Goal: Obtain resource: Download file/media

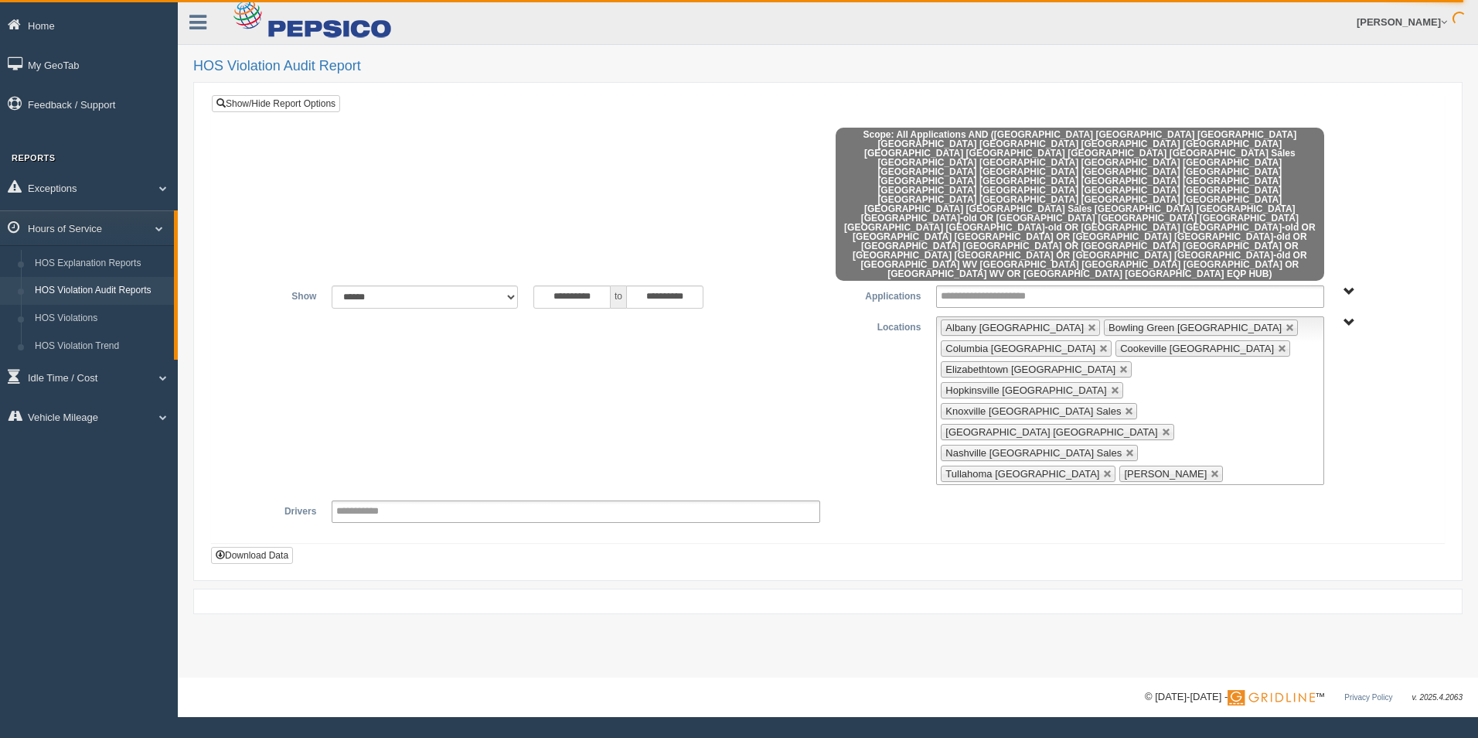
scroll to position [85, 0]
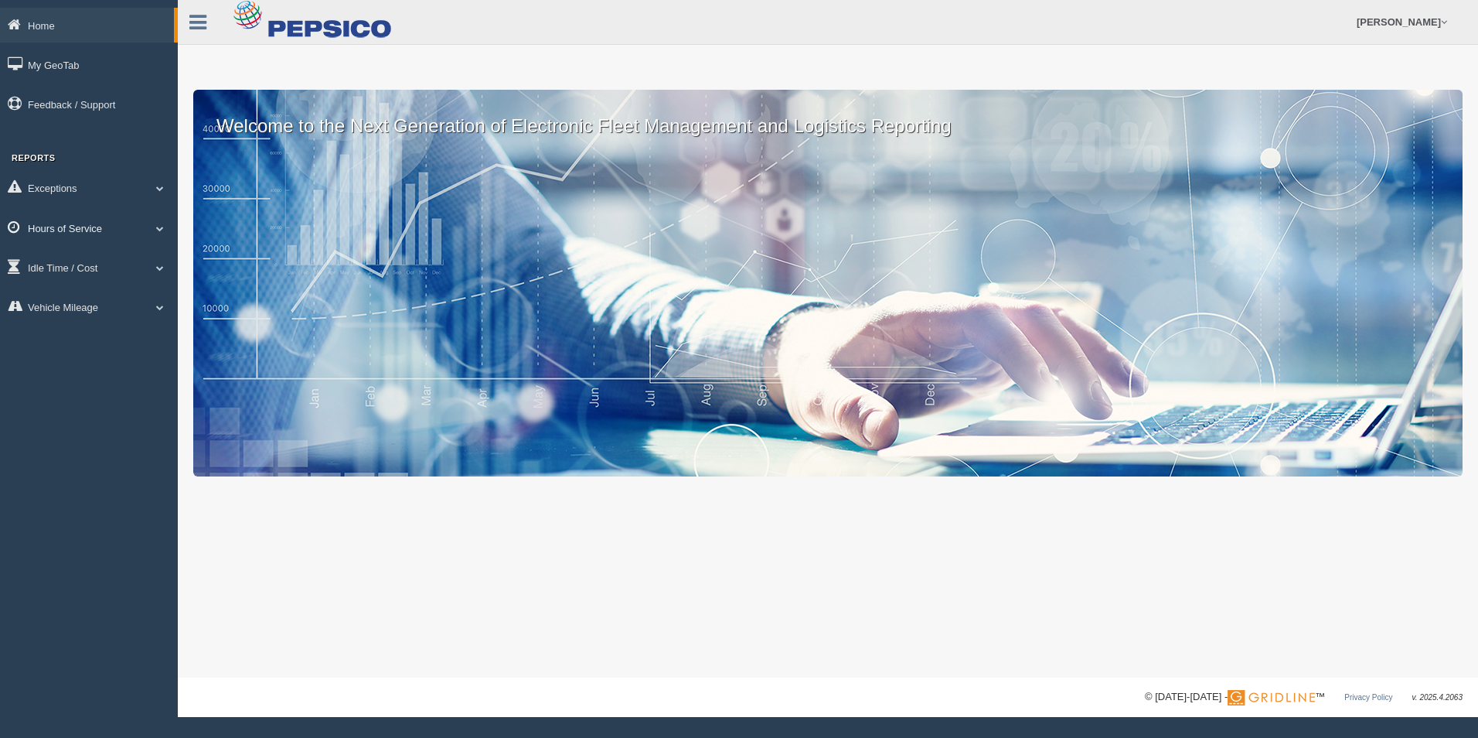
click at [90, 229] on link "Hours of Service" at bounding box center [89, 227] width 178 height 35
click at [97, 291] on link "HOS Violation Audit Reports" at bounding box center [101, 291] width 146 height 28
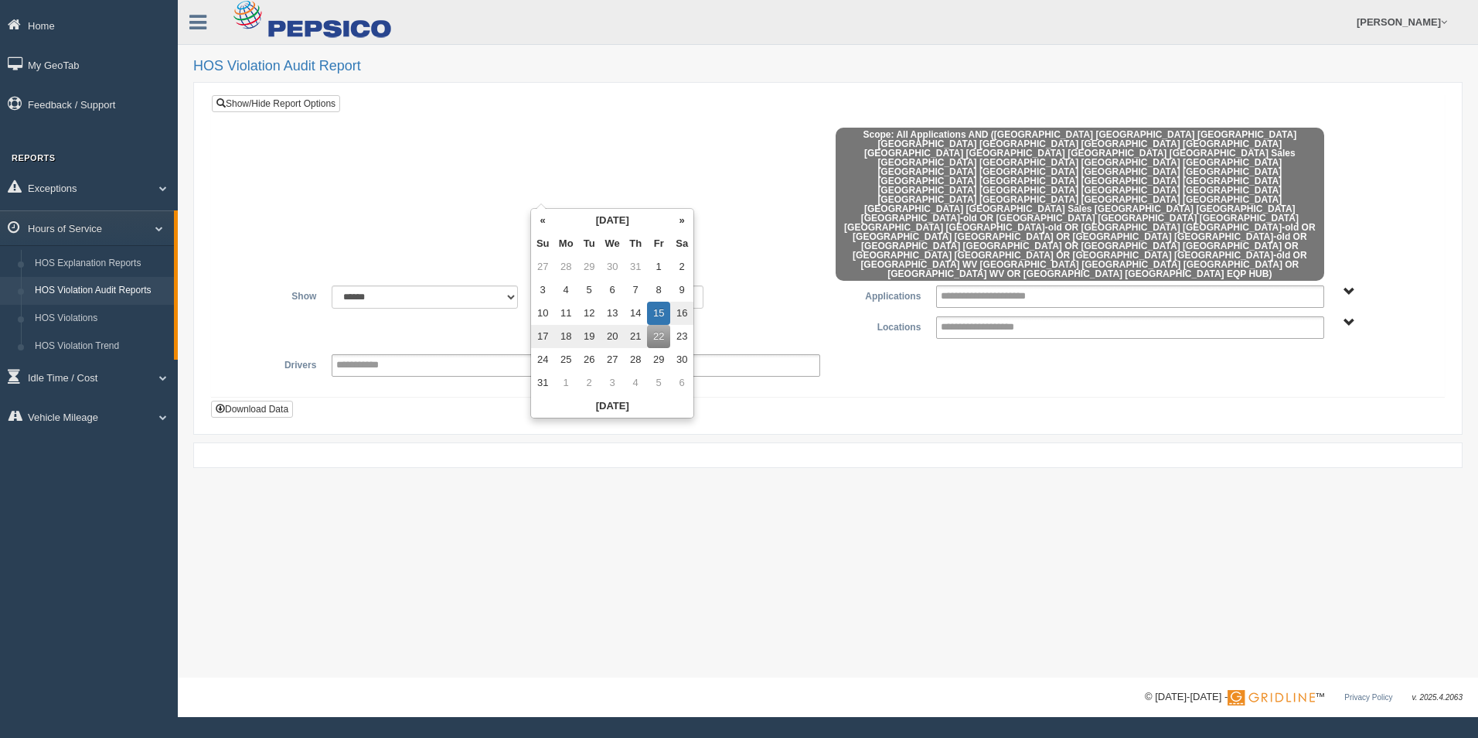
click at [573, 285] on input "**********" at bounding box center [571, 296] width 77 height 23
click at [540, 224] on th "«" at bounding box center [542, 220] width 23 height 23
click at [540, 224] on th "«" at bounding box center [545, 220] width 23 height 23
click at [544, 267] on td "27" at bounding box center [545, 266] width 23 height 23
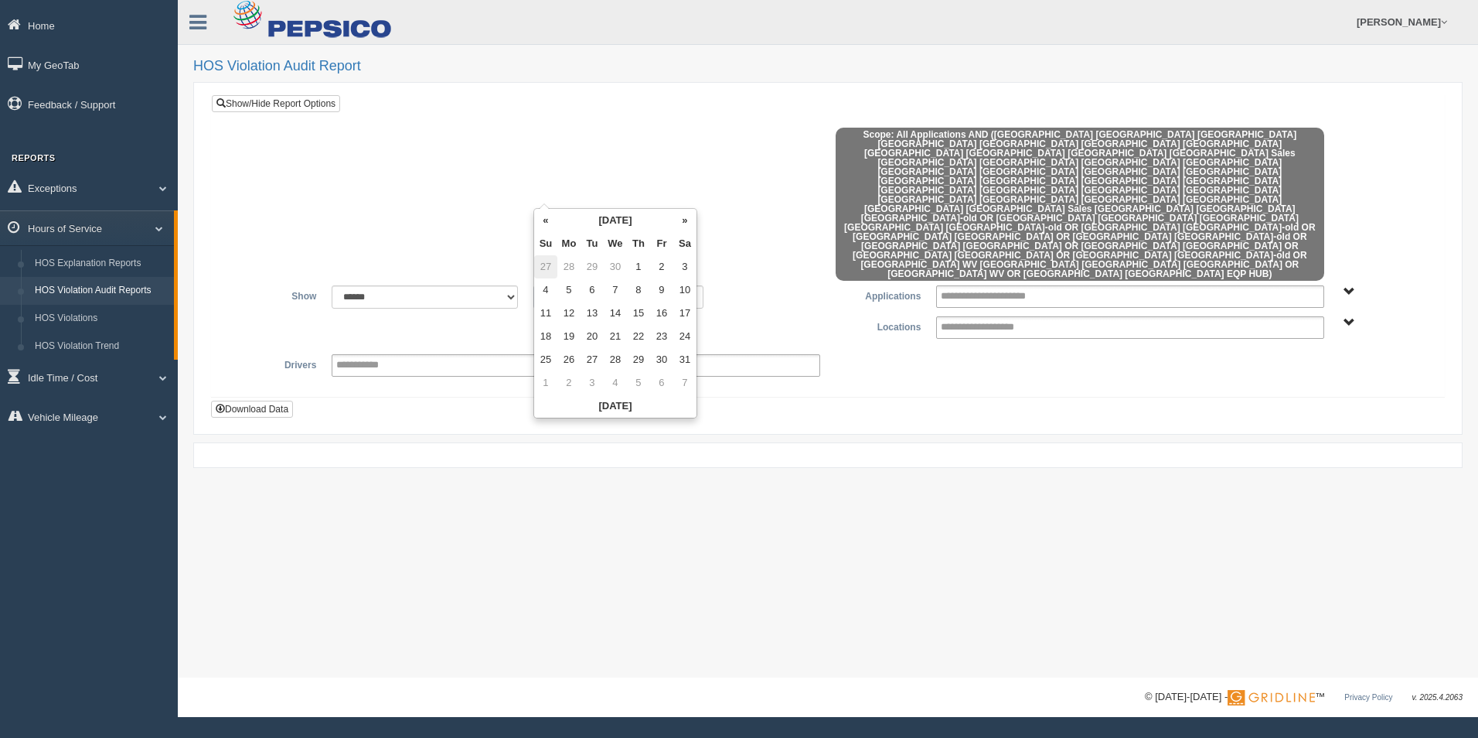
type input "**********"
click at [824, 421] on div "**********" at bounding box center [828, 338] width 1300 height 677
click at [1350, 317] on span "Albany KY Bowling Green KY Charleston WV Columbia TN Cookeville TN Elizabethtow…" at bounding box center [1350, 323] width 12 height 12
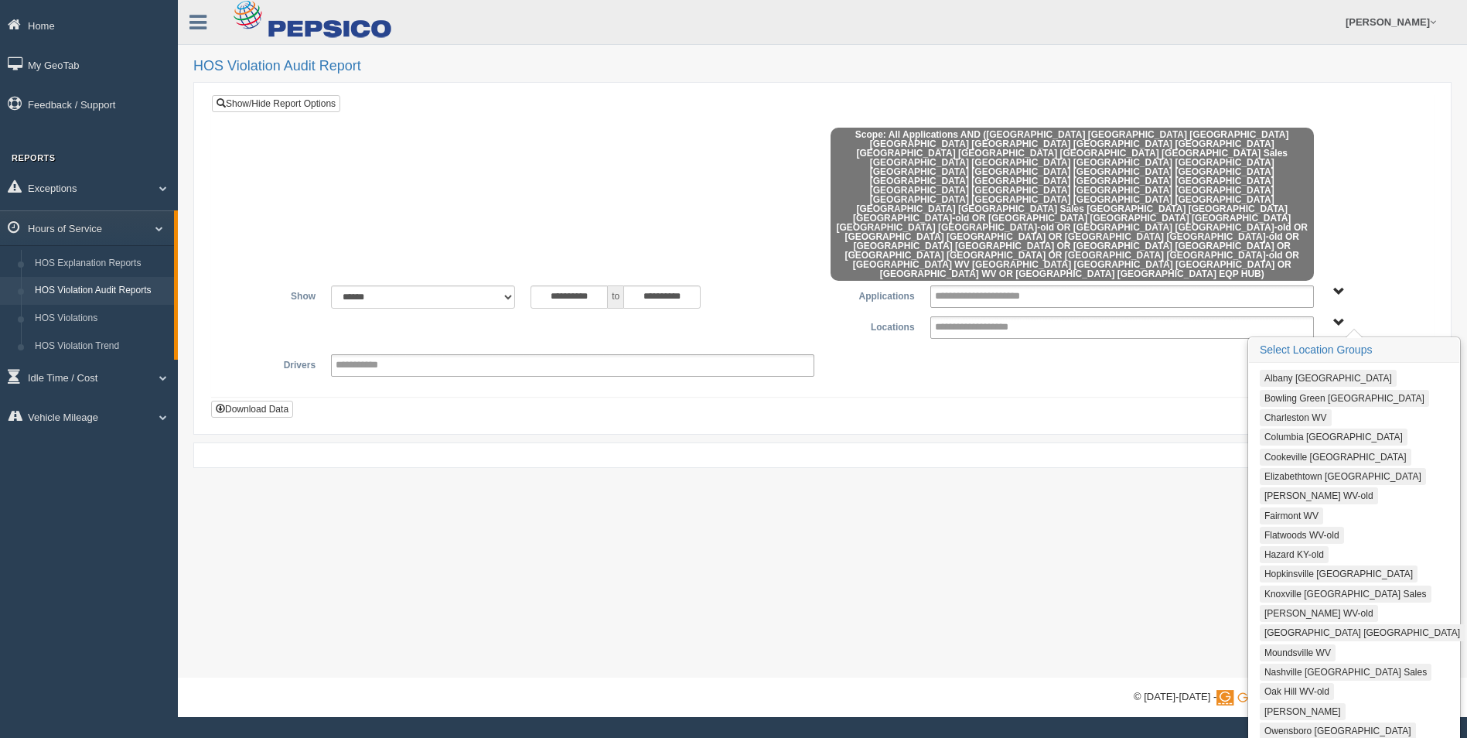
click at [1303, 370] on button "Albany [GEOGRAPHIC_DATA]" at bounding box center [1327, 378] width 137 height 17
click at [1311, 390] on button "Bowling Green [GEOGRAPHIC_DATA]" at bounding box center [1343, 398] width 169 height 17
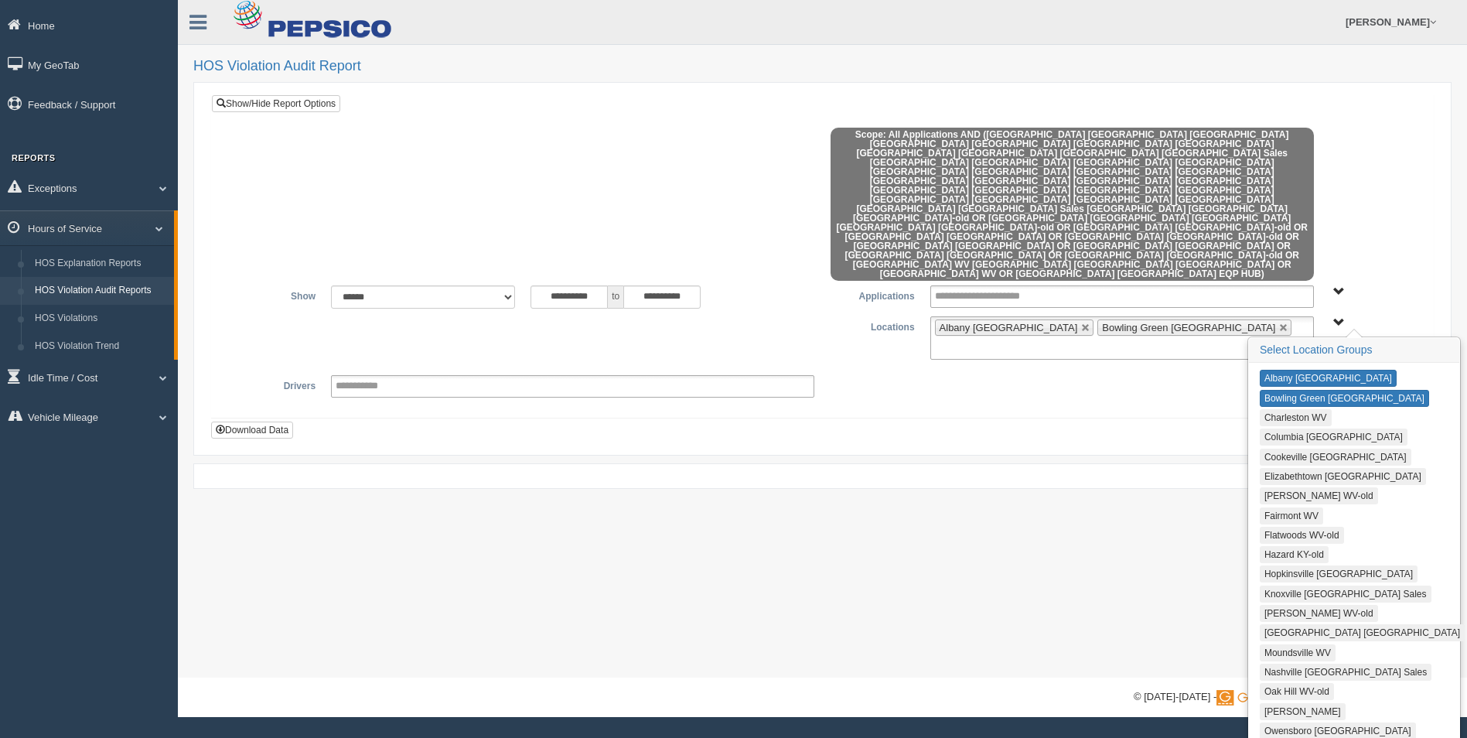
click at [1302, 428] on button "Columbia [GEOGRAPHIC_DATA]" at bounding box center [1333, 436] width 148 height 17
click at [1302, 448] on button "Cookeville [GEOGRAPHIC_DATA]" at bounding box center [1335, 456] width 152 height 17
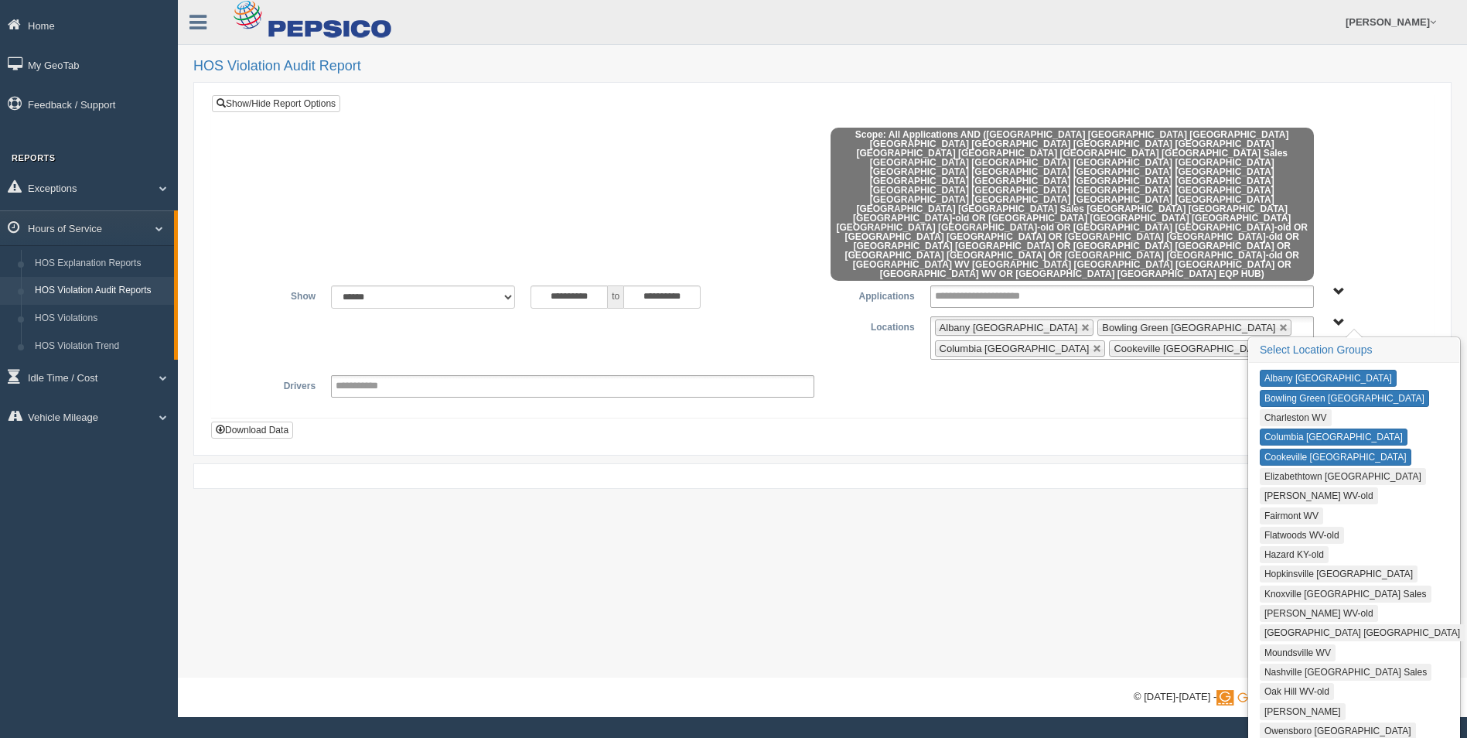
click at [1313, 468] on button "Elizabethtown [GEOGRAPHIC_DATA]" at bounding box center [1342, 476] width 166 height 17
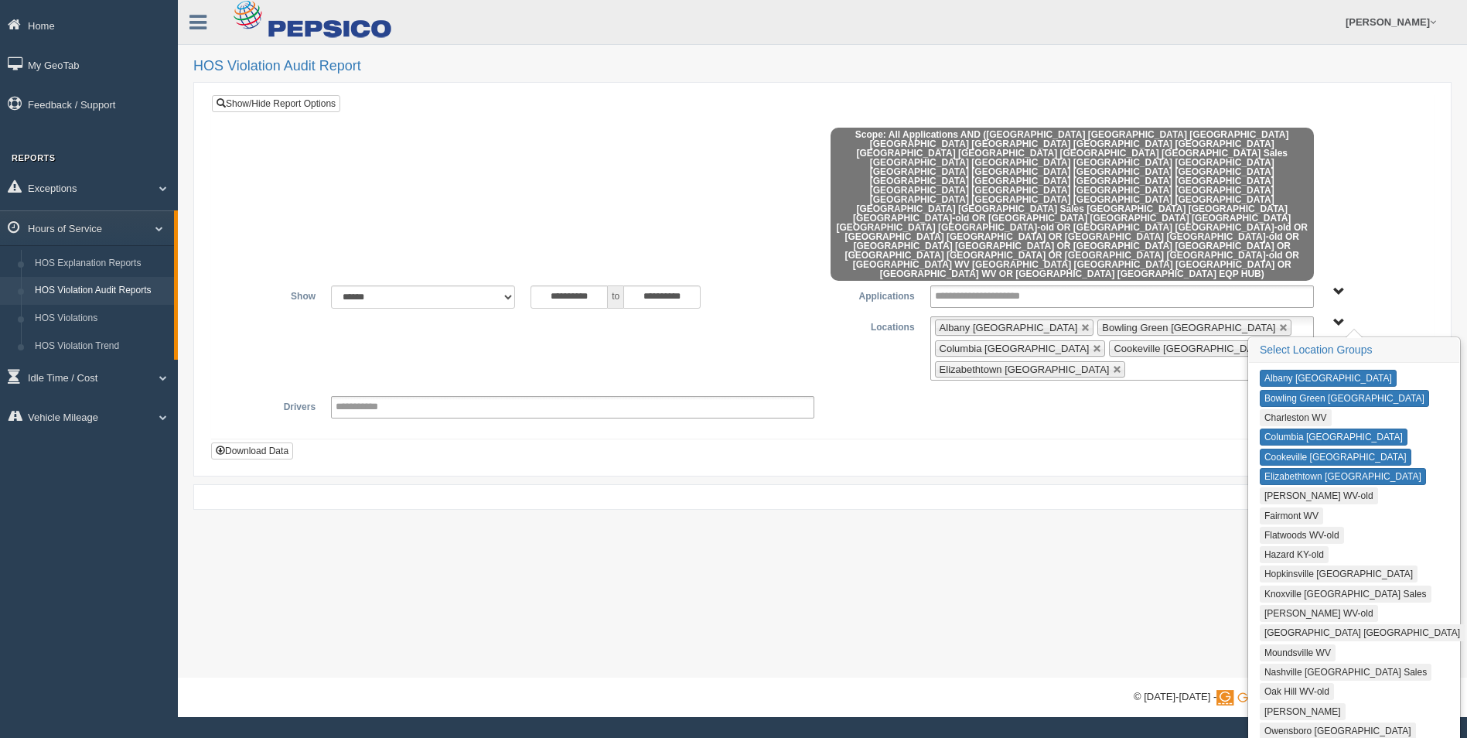
click at [1317, 565] on button "Hopkinsville [GEOGRAPHIC_DATA]" at bounding box center [1338, 573] width 158 height 17
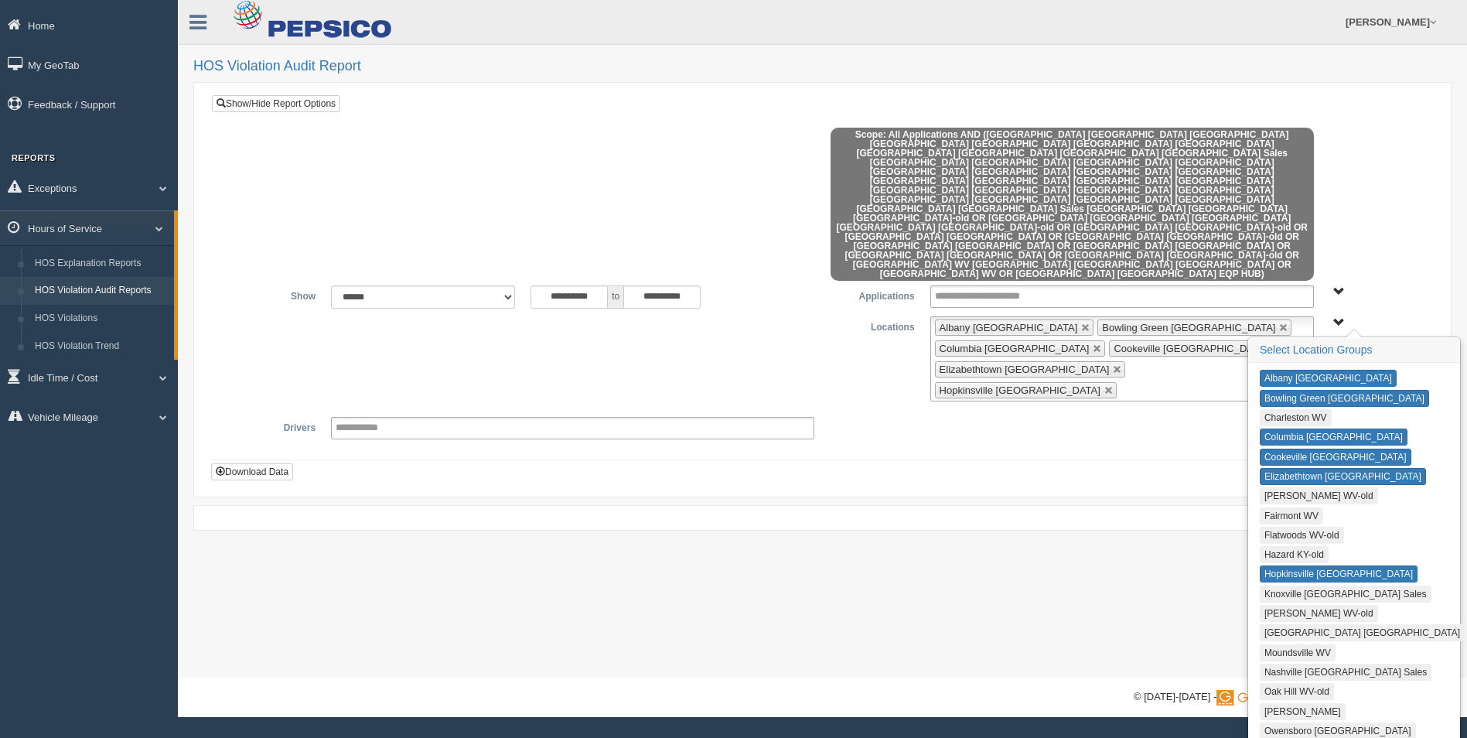
click at [1312, 624] on button "[GEOGRAPHIC_DATA] [GEOGRAPHIC_DATA]" at bounding box center [1361, 632] width 205 height 17
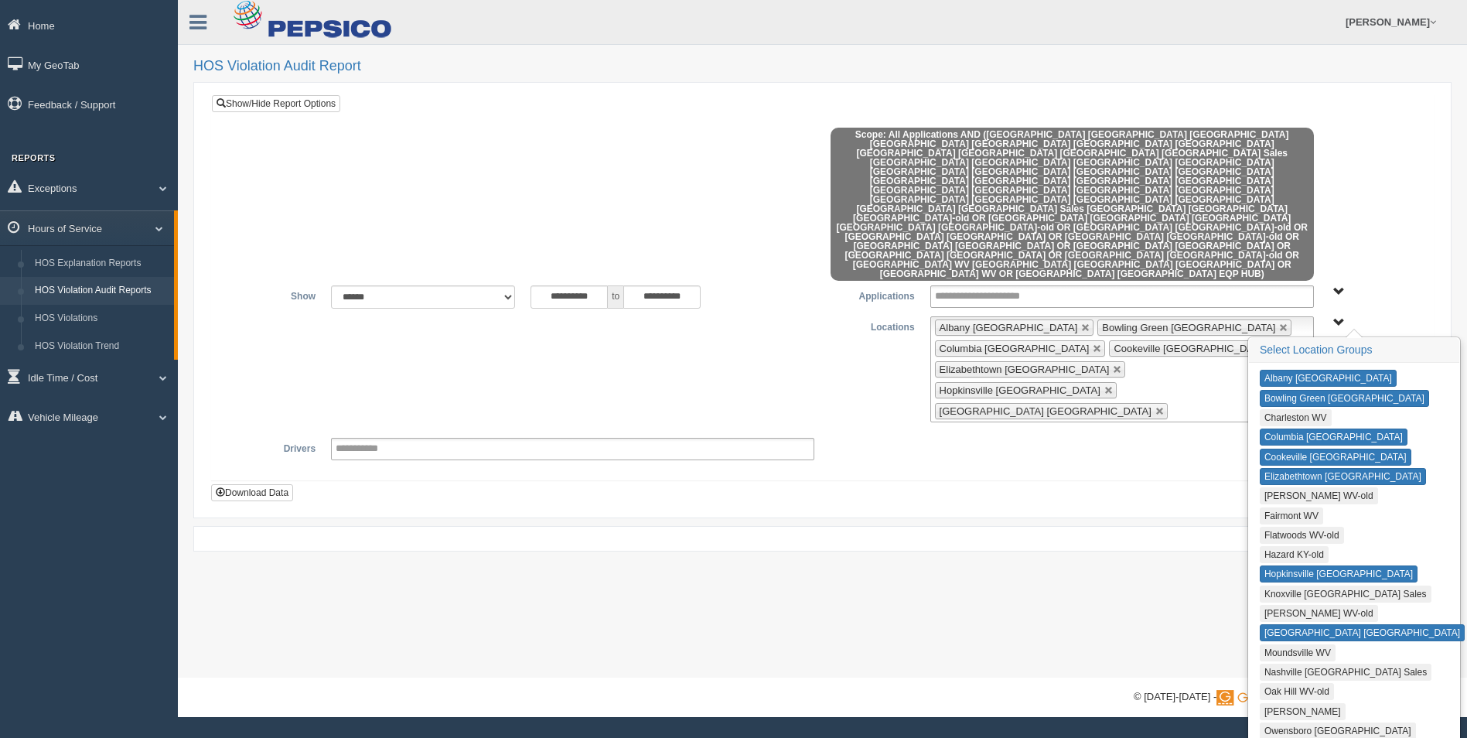
click at [1317, 585] on button "Knoxville [GEOGRAPHIC_DATA] Sales" at bounding box center [1345, 593] width 172 height 17
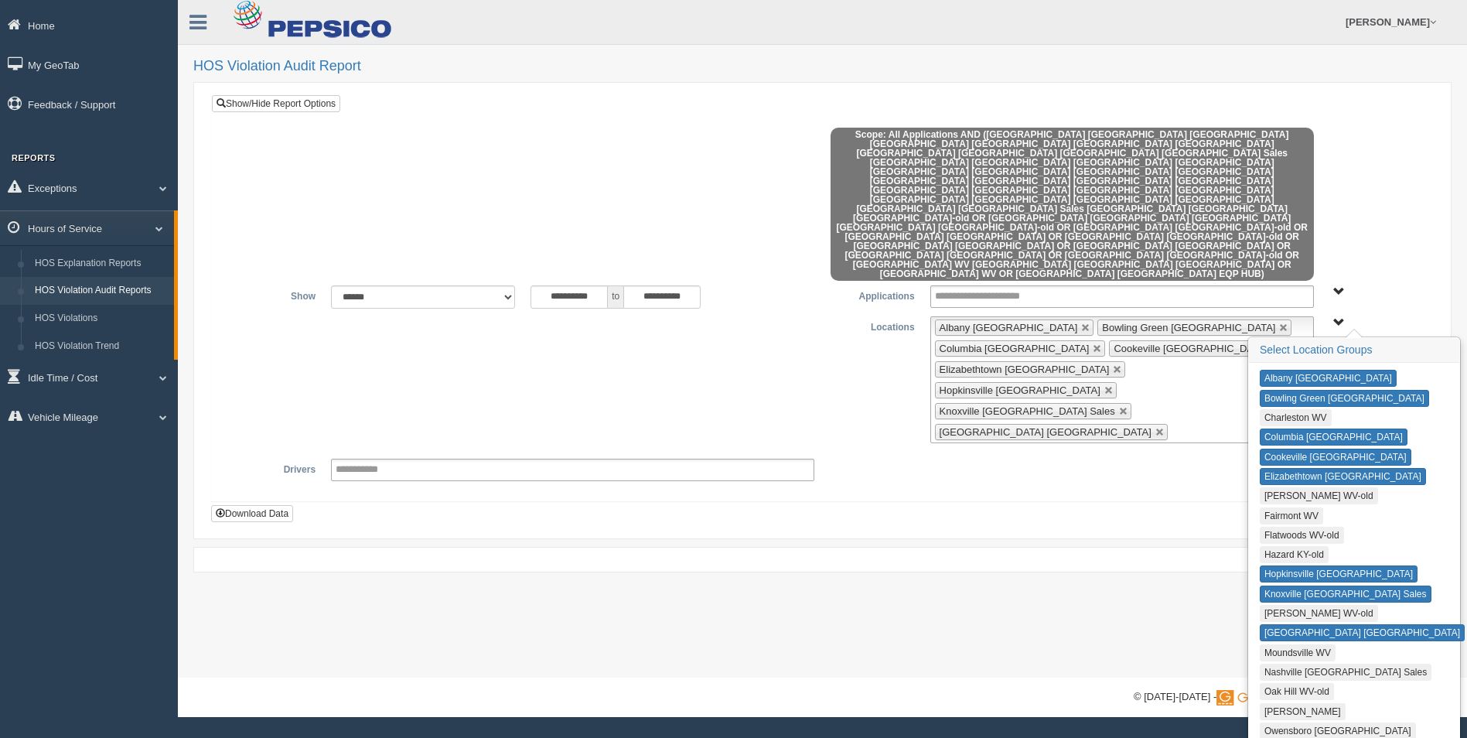
click at [1330, 663] on button "Nashville [GEOGRAPHIC_DATA] Sales" at bounding box center [1345, 671] width 172 height 17
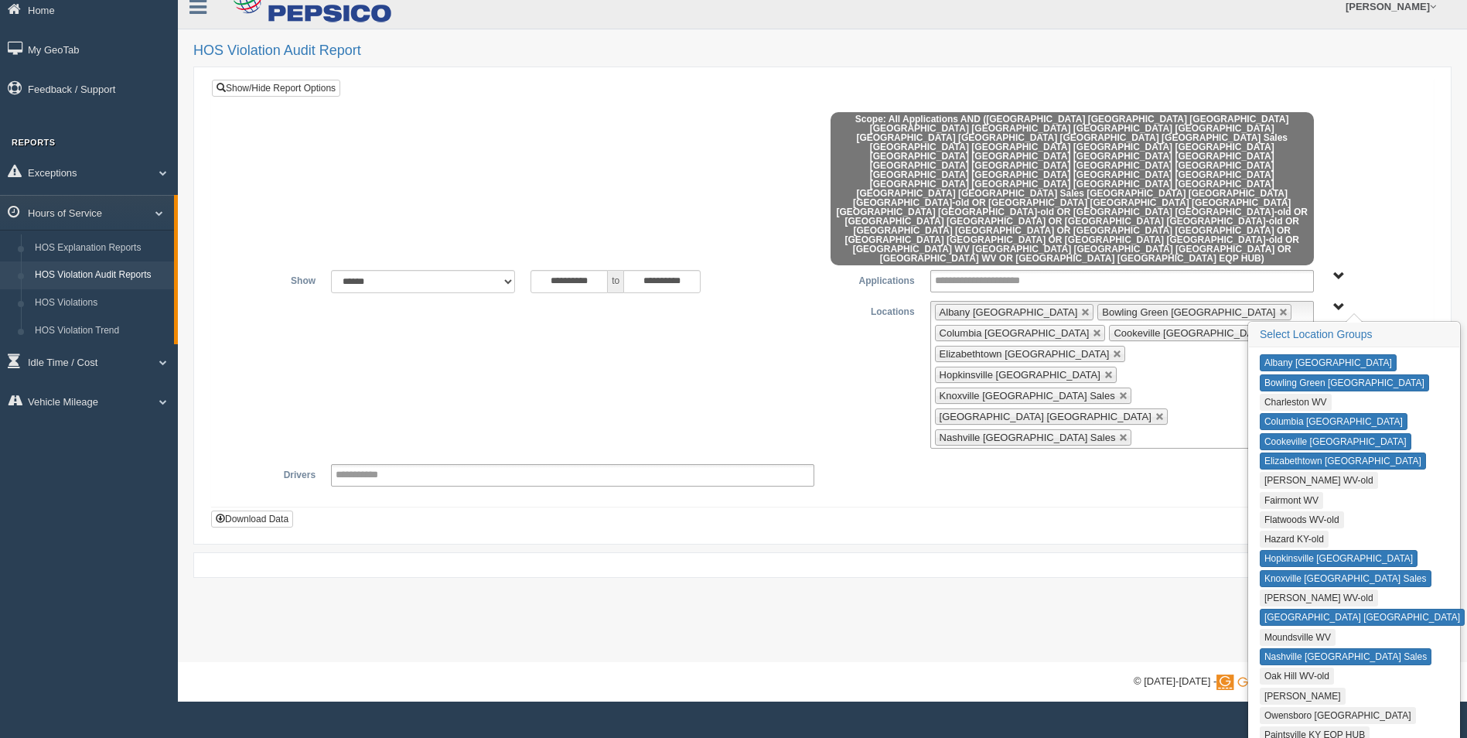
scroll to position [29, 0]
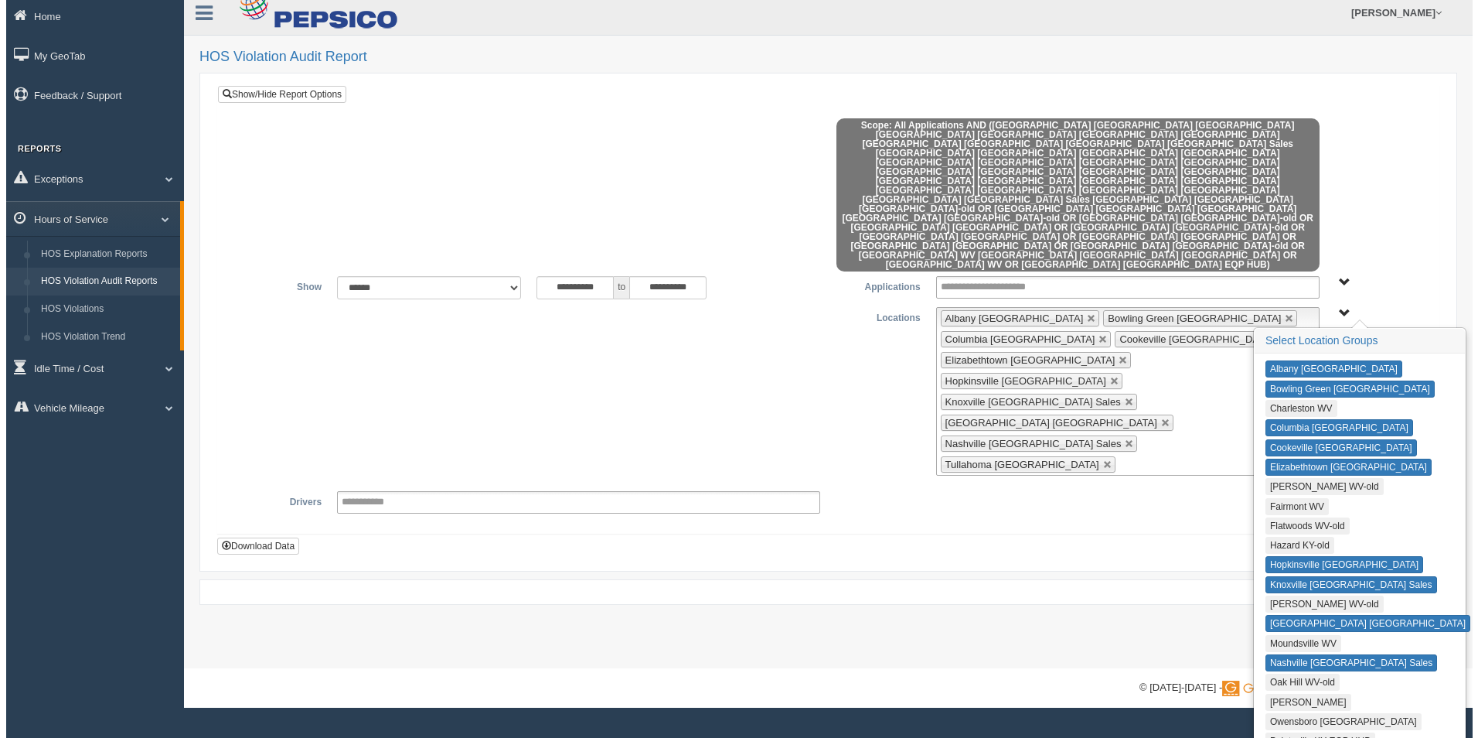
scroll to position [0, 0]
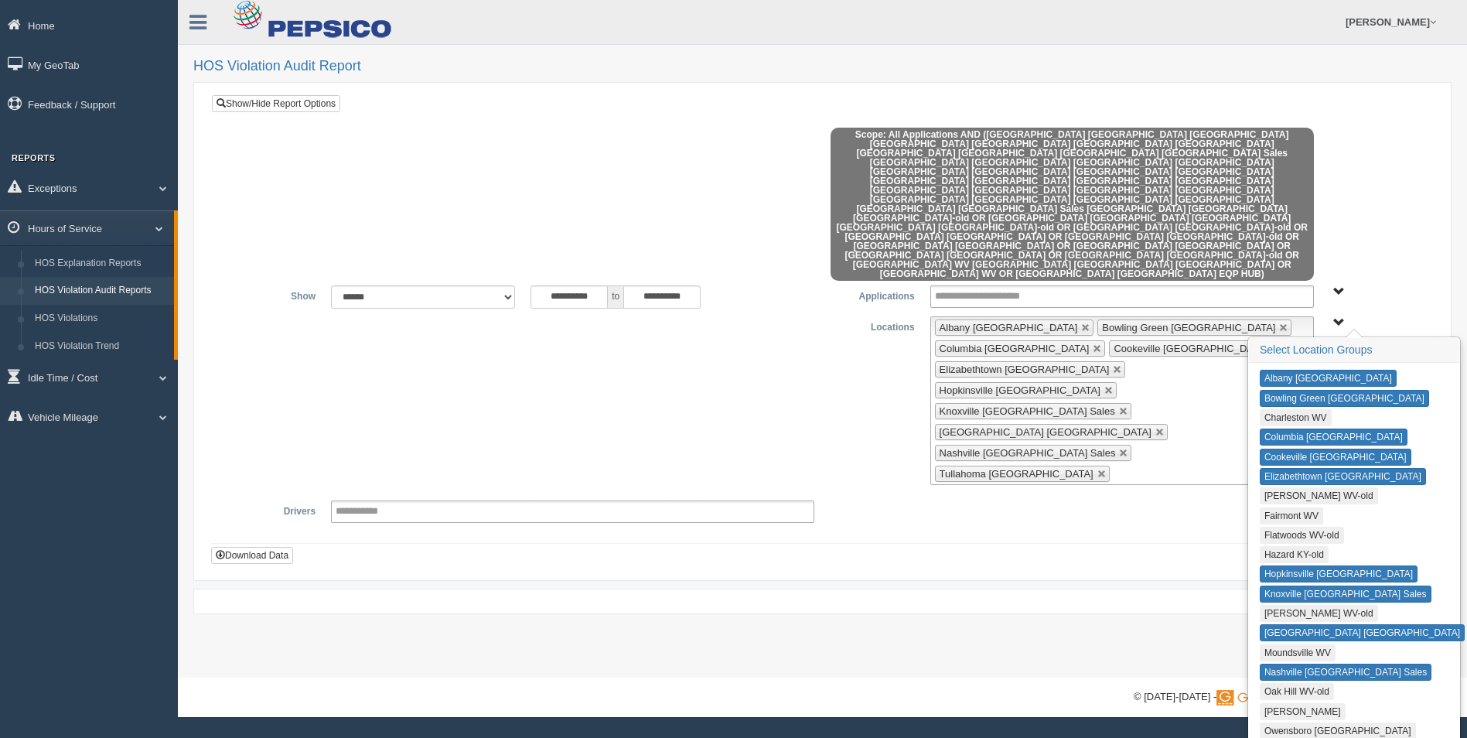
click at [1339, 317] on span "Albany KY Bowling Green KY Charleston WV Columbia TN Cookeville TN Elizabethtow…" at bounding box center [1339, 323] width 12 height 12
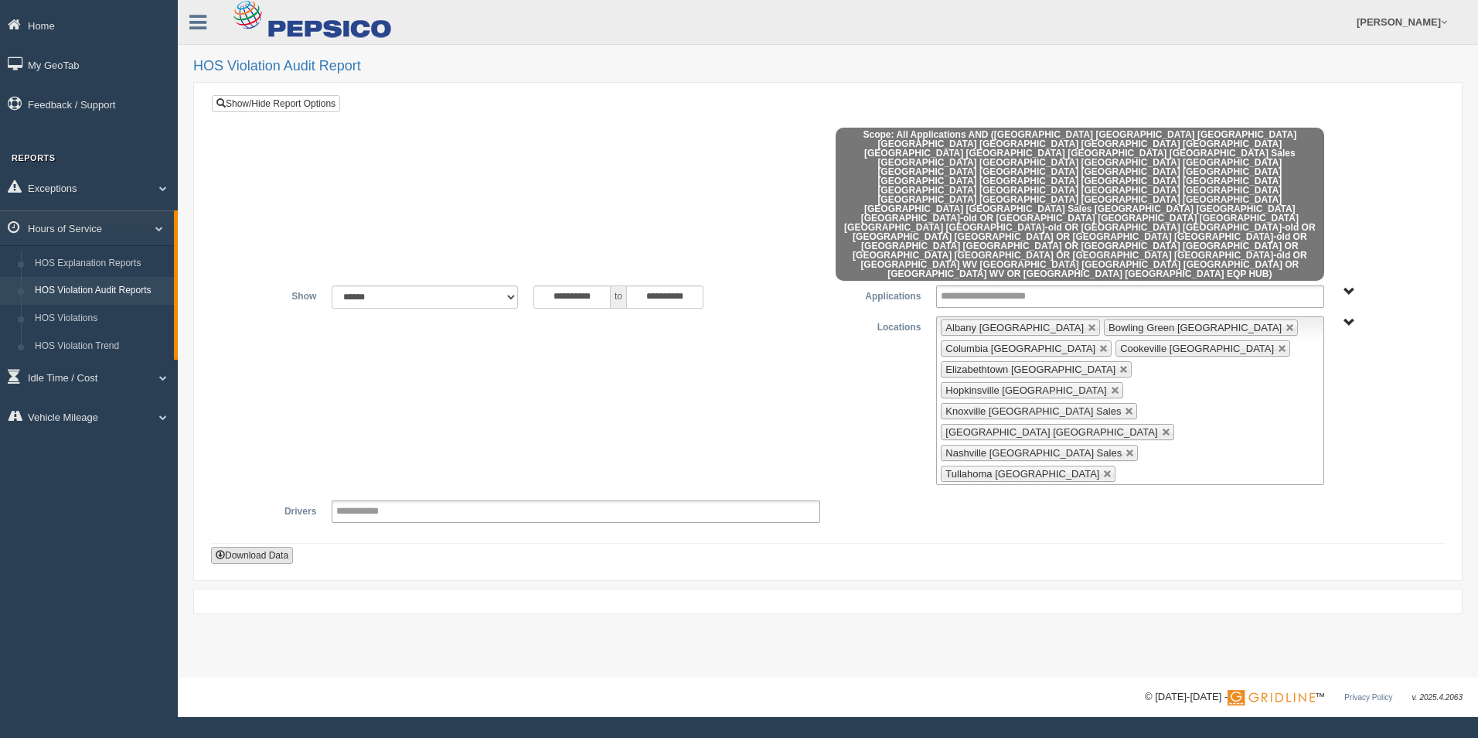
click at [271, 547] on button "Download Data" at bounding box center [252, 555] width 82 height 17
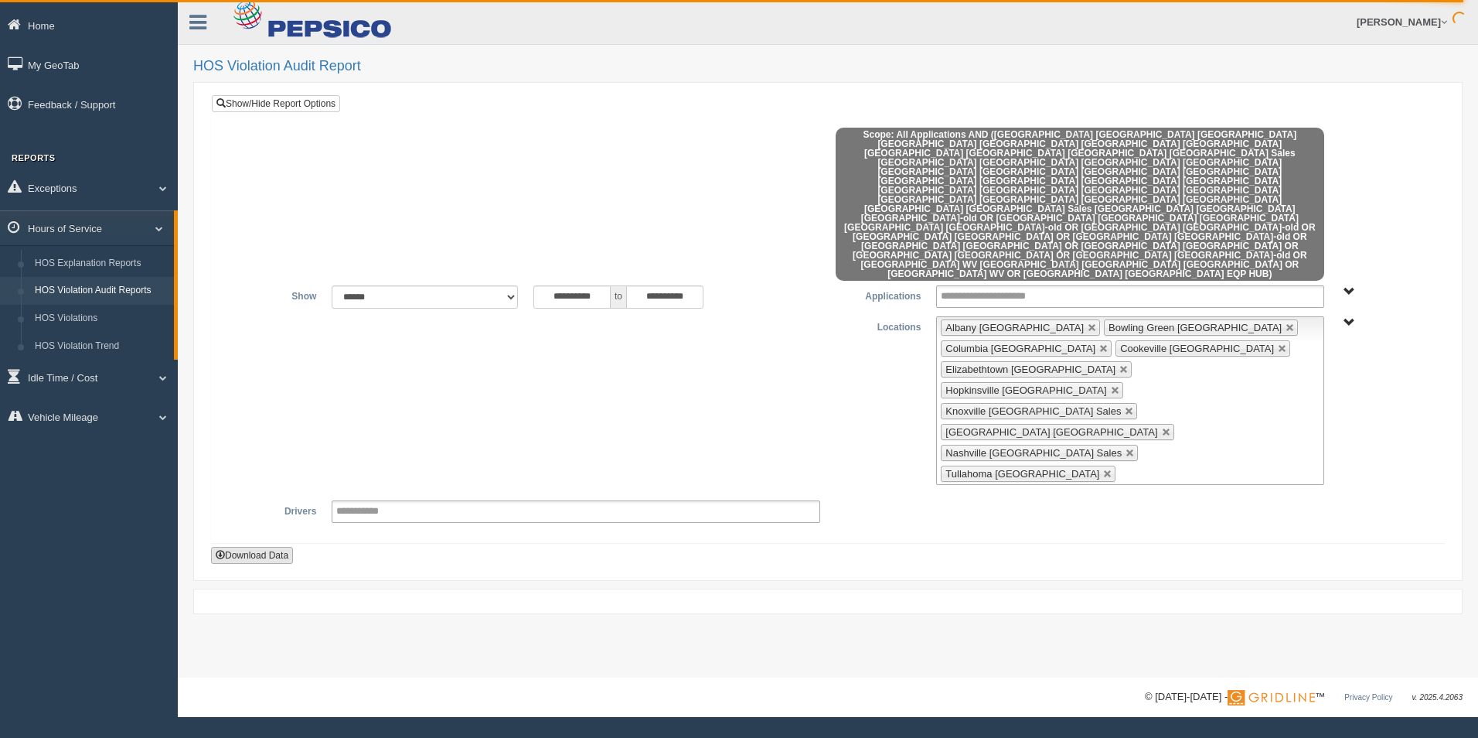
click at [265, 547] on button "Download Data" at bounding box center [252, 555] width 82 height 17
